Goal: Task Accomplishment & Management: Complete application form

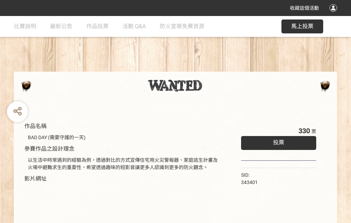
click at [334, 15] on div "收藏這個活動" at bounding box center [175, 8] width 351 height 16
click at [217, 68] on div "作品名稱 BAD DAY (需要守護的一天) 參賽作品之設計理念 以生活中時常遇到的經驗為例，透過對比的方式宣傳住宅用火災警報器、家庭逃生計畫及火場中避難求生…" at bounding box center [175, 162] width 351 height 292
click at [277, 141] on span "投票" at bounding box center [278, 142] width 11 height 7
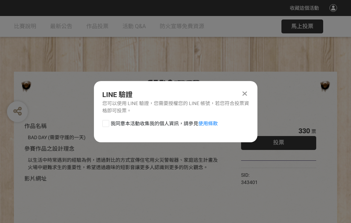
click at [105, 122] on div at bounding box center [105, 123] width 7 height 7
checkbox input "true"
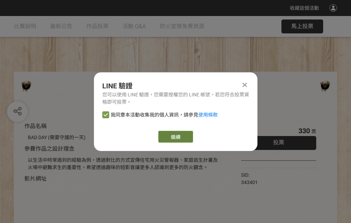
click at [175, 137] on link "繼續" at bounding box center [175, 137] width 35 height 12
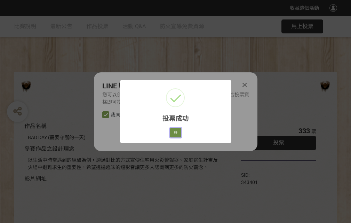
click at [173, 131] on button "好" at bounding box center [175, 133] width 11 height 10
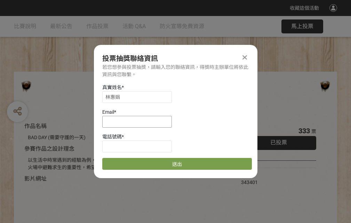
click at [139, 121] on input at bounding box center [137, 122] width 70 height 12
type input "[EMAIL_ADDRESS][DOMAIN_NAME]"
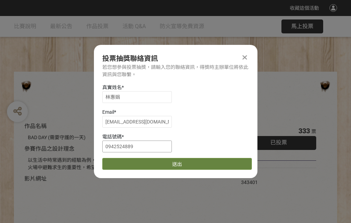
type input "0942524889"
click at [122, 161] on button "送出" at bounding box center [176, 164] width 149 height 12
